Goal: Browse casually: Explore the website without a specific task or goal

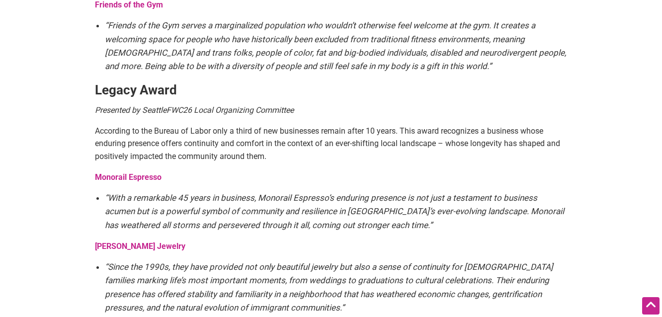
scroll to position [1716, 0]
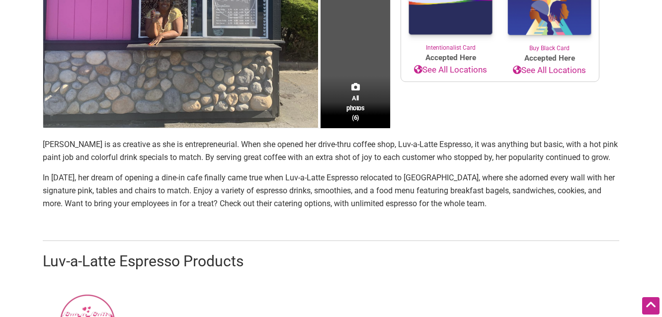
scroll to position [250, 0]
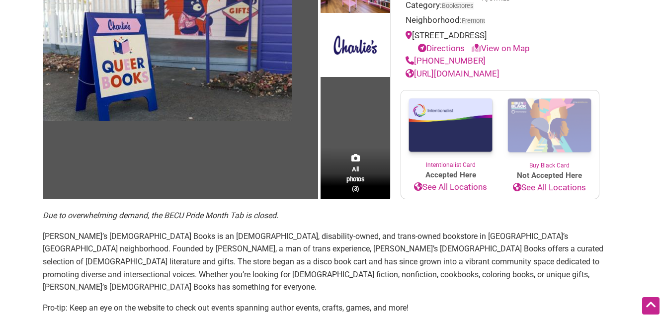
scroll to position [135, 0]
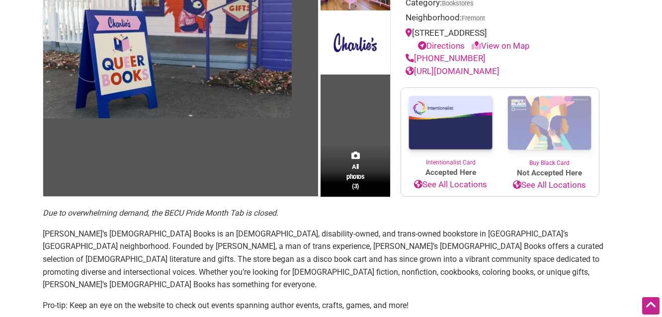
click at [458, 70] on link "[URL][DOMAIN_NAME]" at bounding box center [453, 71] width 94 height 10
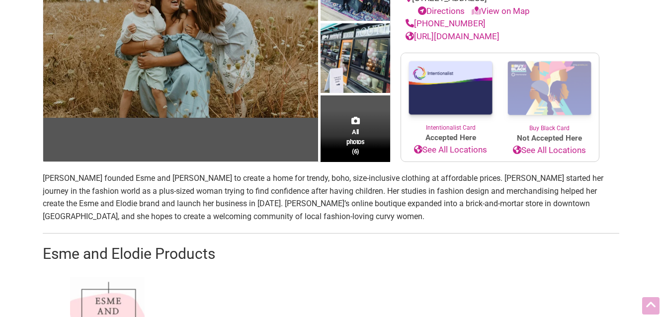
scroll to position [221, 0]
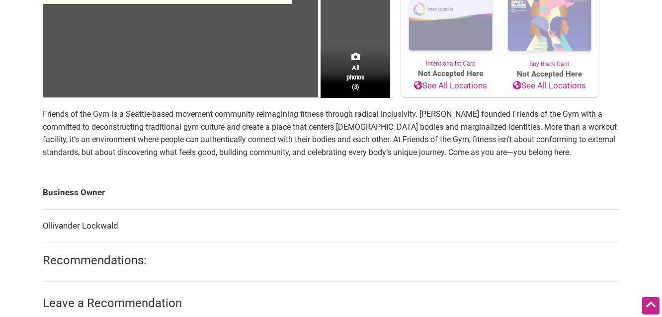
scroll to position [254, 0]
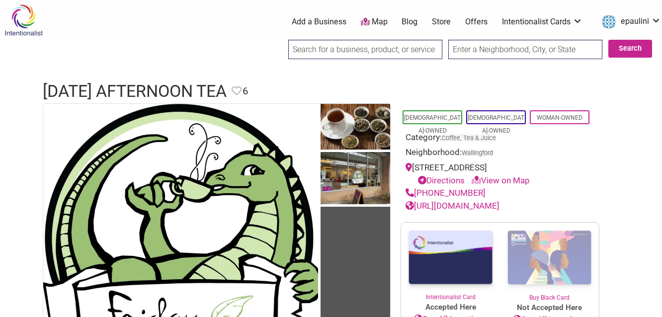
click at [445, 203] on link "[URL][DOMAIN_NAME]" at bounding box center [453, 206] width 94 height 10
